Goal: Task Accomplishment & Management: Manage account settings

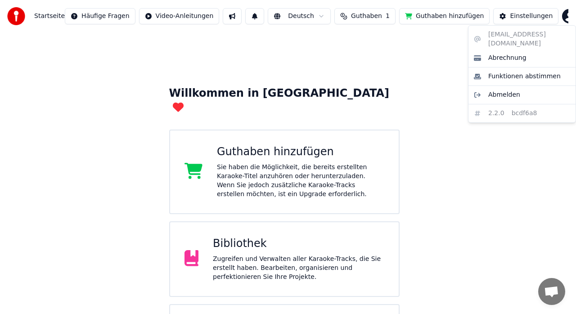
click at [553, 16] on html "Startseite Häufige Fragen Video-Anleitungen Deutsch Guthaben 1 Guthaben hinzufü…" at bounding box center [288, 194] width 576 height 389
click at [501, 91] on span "Abmelden" at bounding box center [505, 95] width 32 height 9
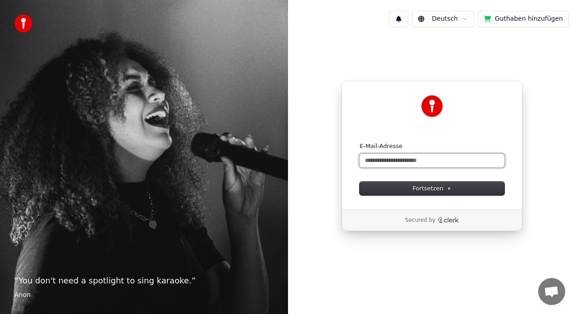
click at [390, 160] on input "E-Mail-Adresse" at bounding box center [432, 161] width 145 height 14
click at [379, 161] on input "E-Mail-Adresse" at bounding box center [432, 161] width 145 height 14
